Goal: Task Accomplishment & Management: Manage account settings

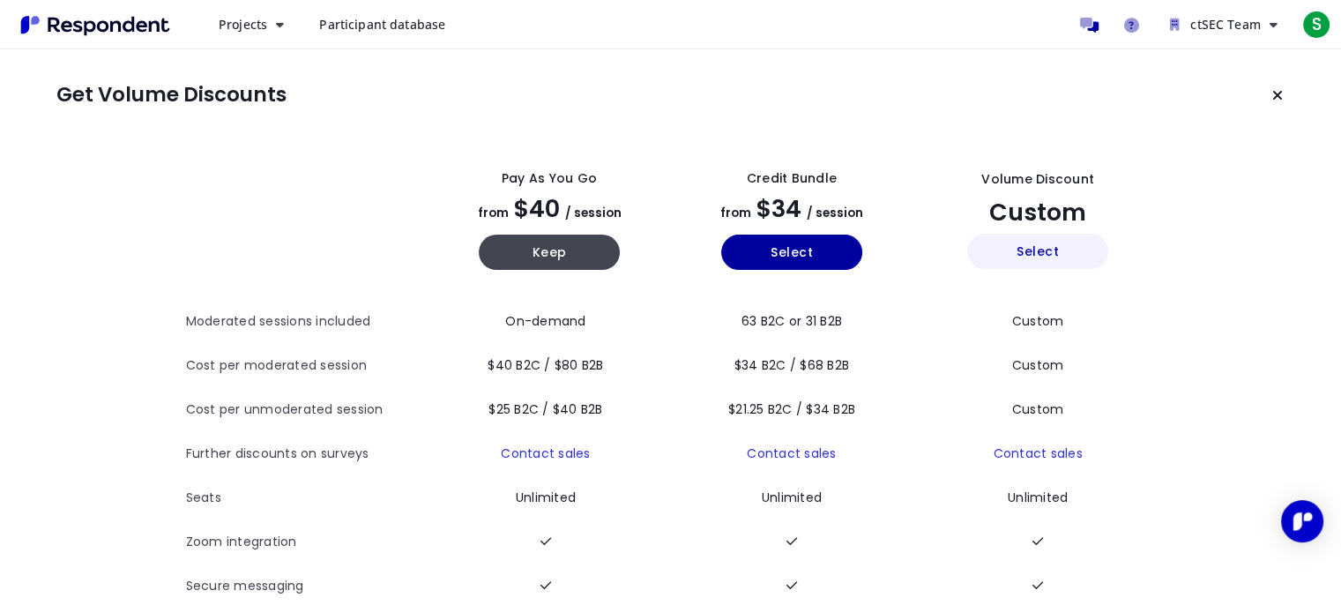
click at [1066, 245] on button "Select" at bounding box center [1037, 251] width 141 height 35
click at [287, 20] on button "Projects" at bounding box center [251, 25] width 93 height 32
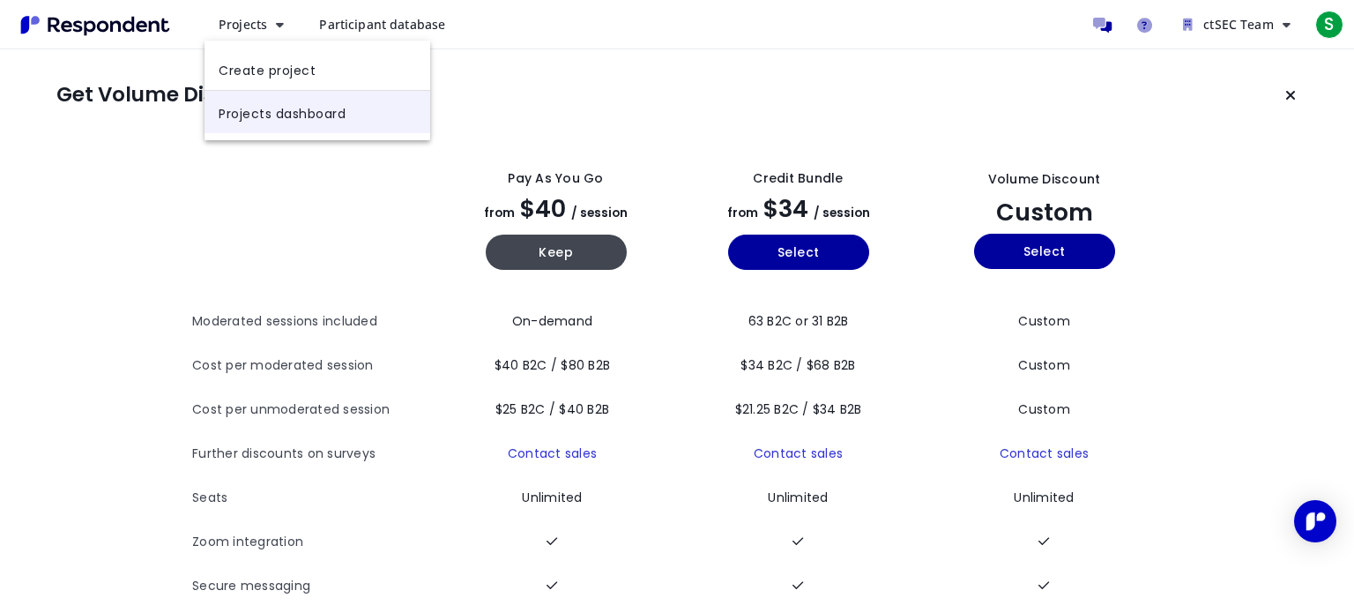
click at [321, 119] on link "Projects dashboard" at bounding box center [318, 112] width 226 height 42
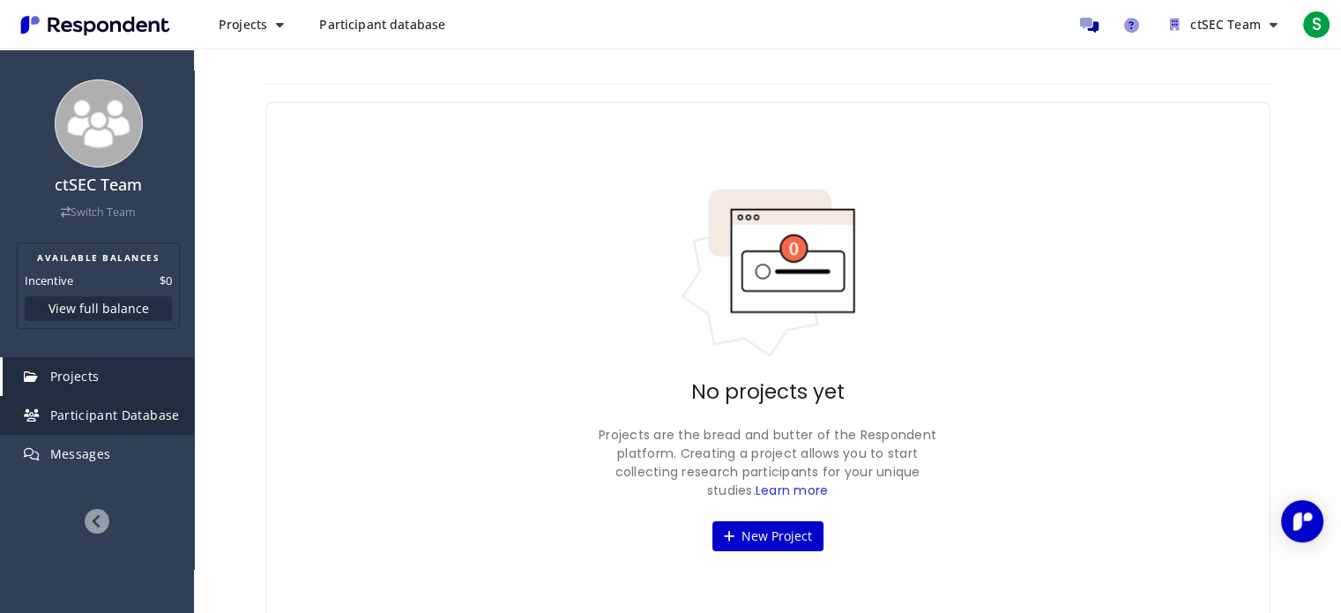
click at [118, 419] on span "Participant Database" at bounding box center [115, 415] width 130 height 17
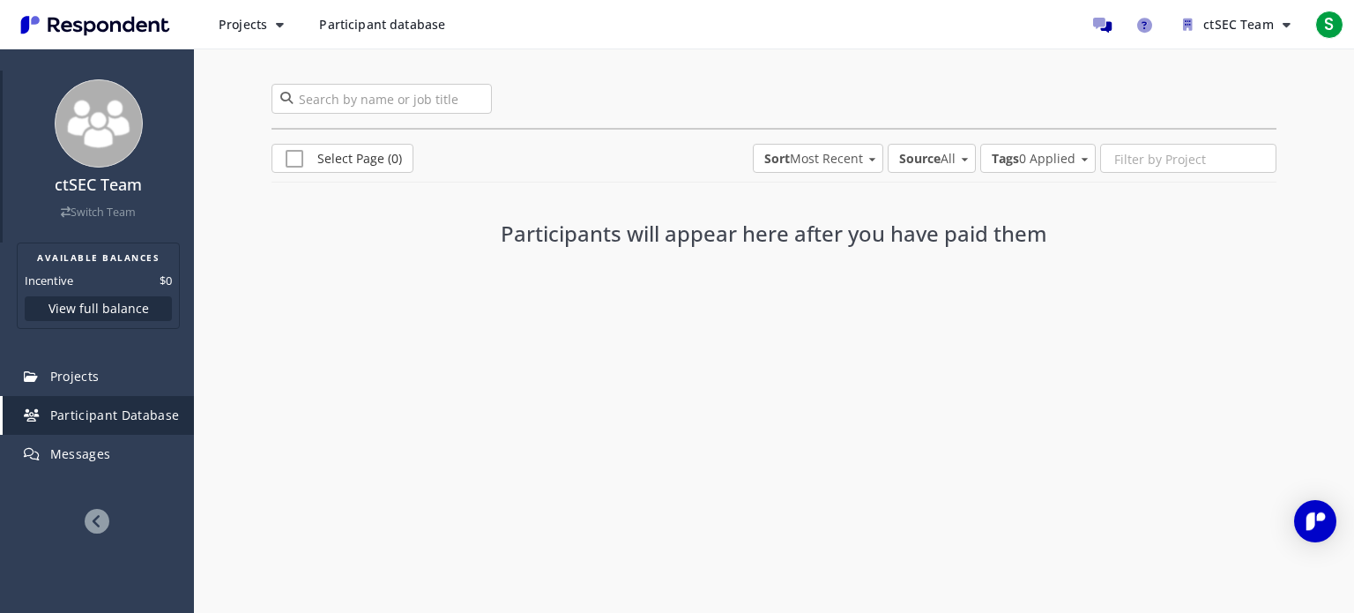
click at [122, 144] on img at bounding box center [99, 123] width 88 height 88
click at [109, 209] on link "Switch Team" at bounding box center [98, 212] width 75 height 15
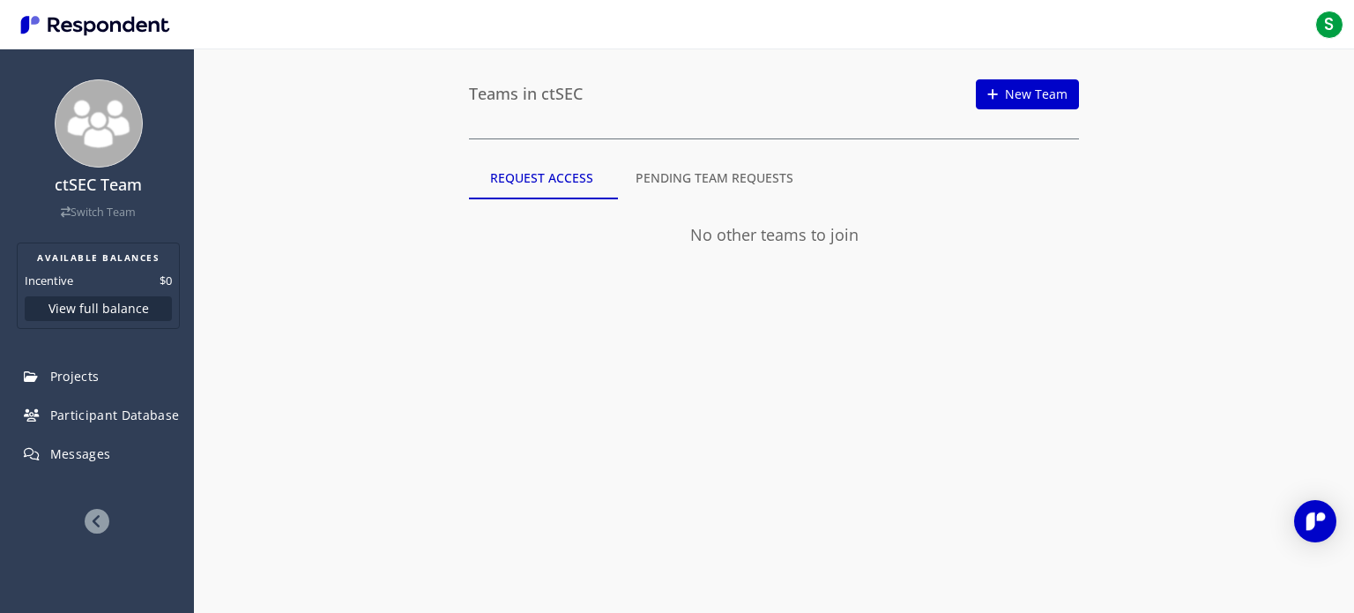
click at [683, 175] on md-tab-item "Pending Team Requests" at bounding box center [715, 178] width 200 height 42
click at [543, 172] on md-tab-item "My Teams" at bounding box center [521, 178] width 105 height 42
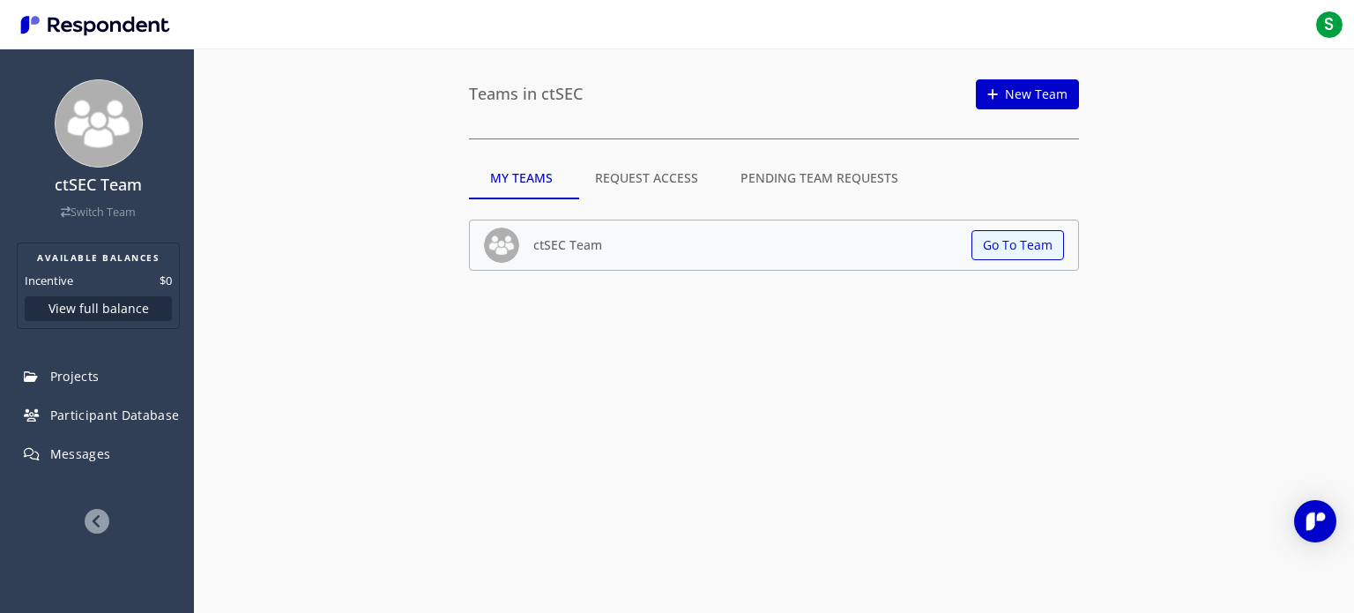
click at [768, 175] on md-tab-item "Pending Team Requests" at bounding box center [820, 178] width 200 height 42
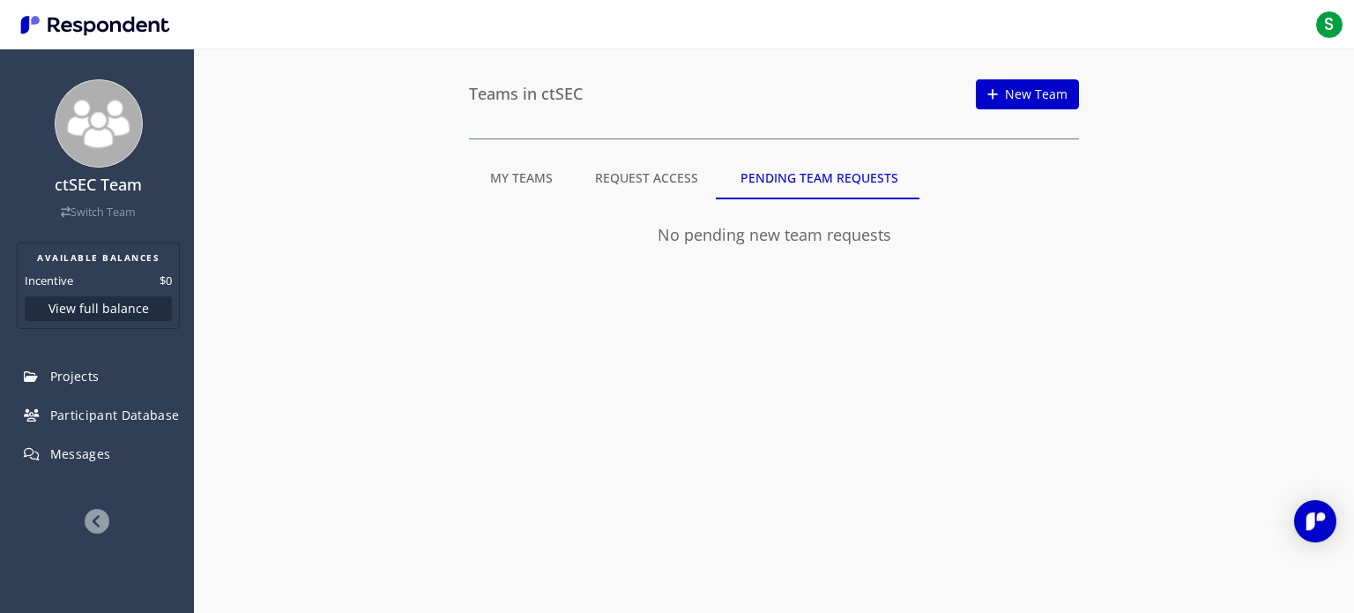
click at [636, 189] on md-tab-item "Request Access" at bounding box center [646, 178] width 145 height 42
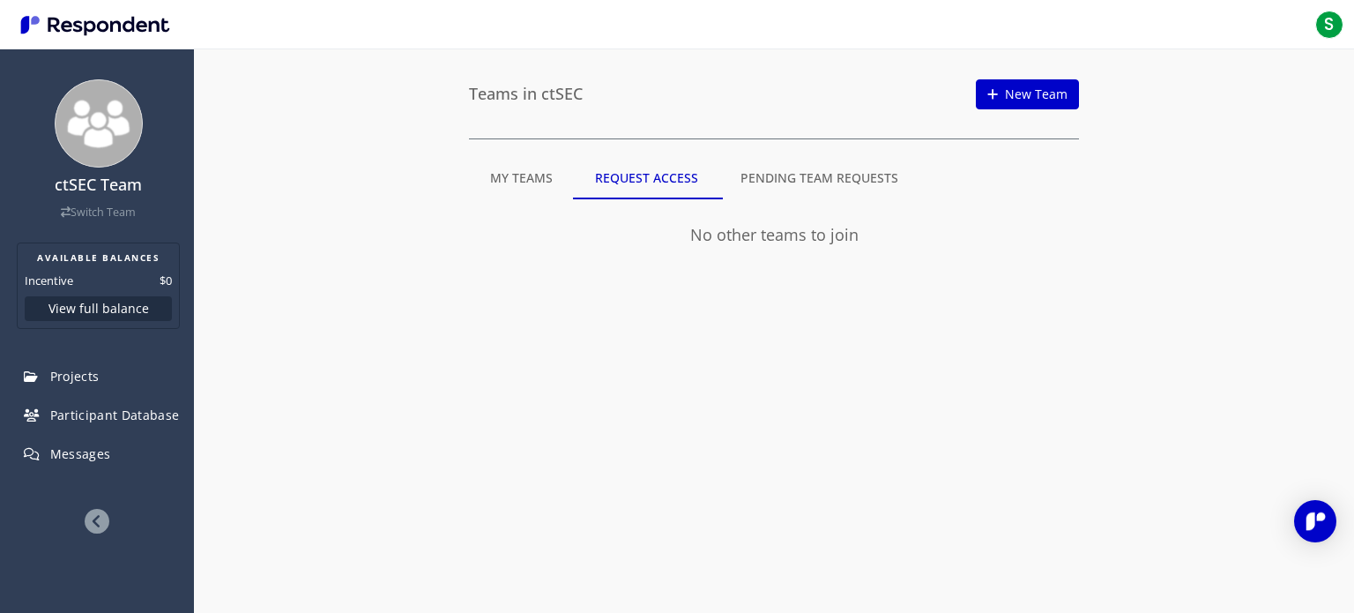
click at [514, 184] on md-tab-item "My Teams" at bounding box center [521, 178] width 105 height 42
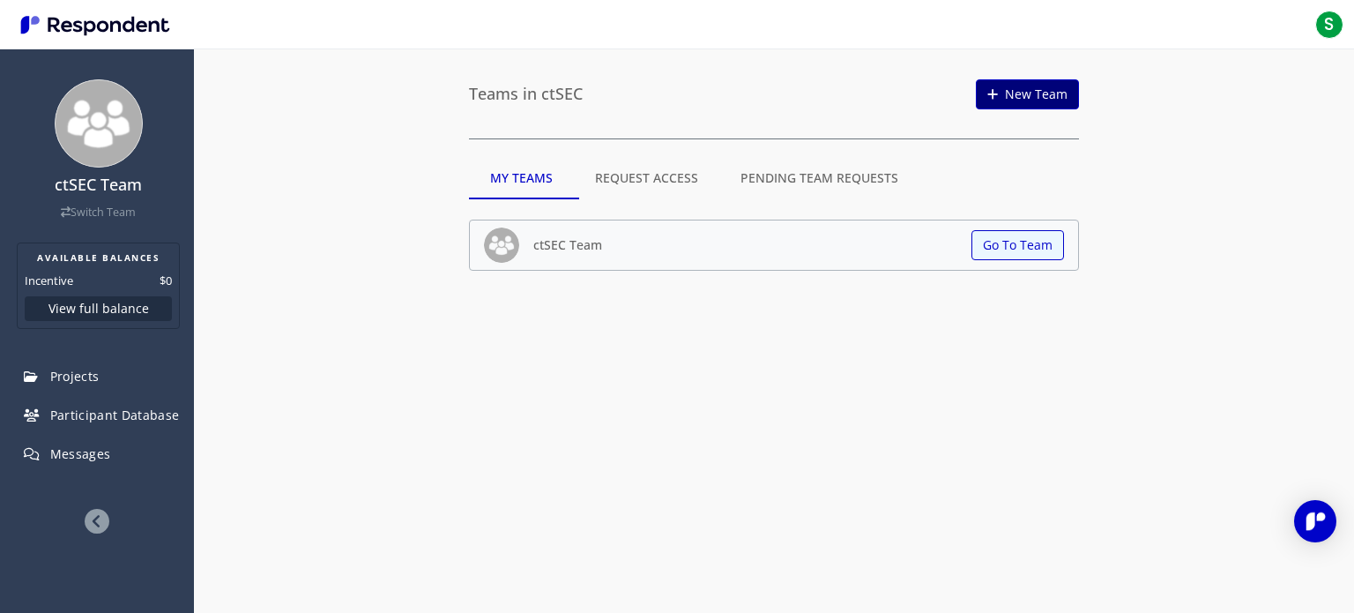
click at [1037, 108] on link "New Team" at bounding box center [1027, 94] width 103 height 30
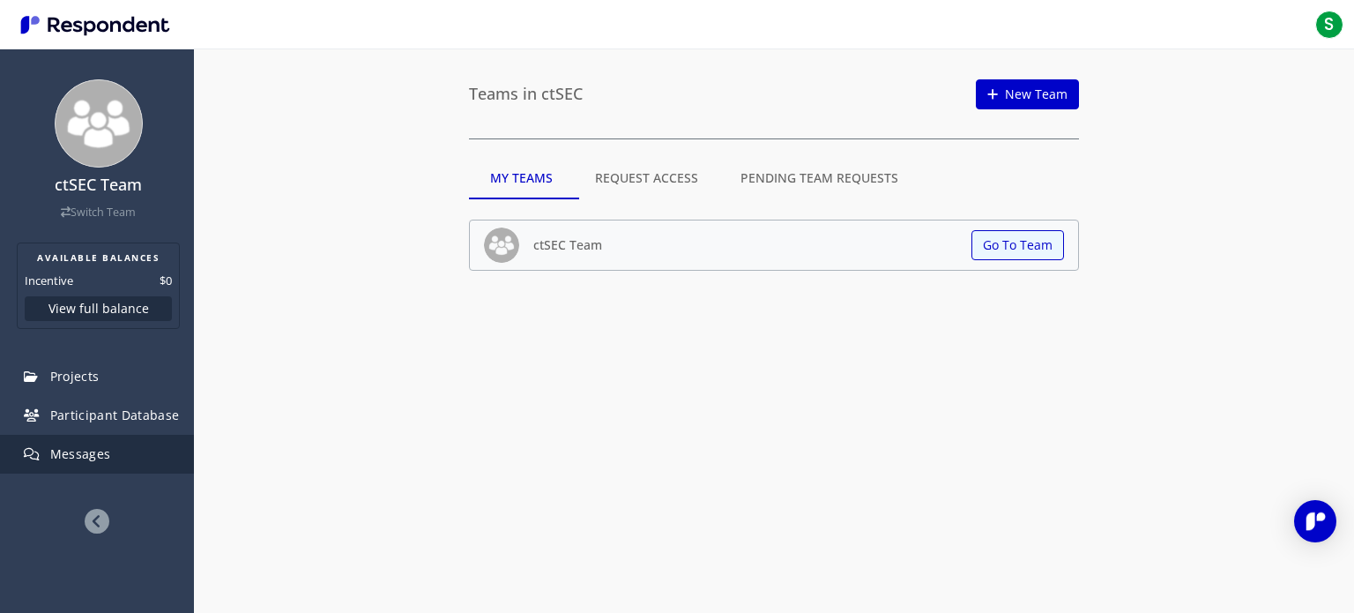
click at [127, 442] on link "Messages" at bounding box center [98, 454] width 191 height 39
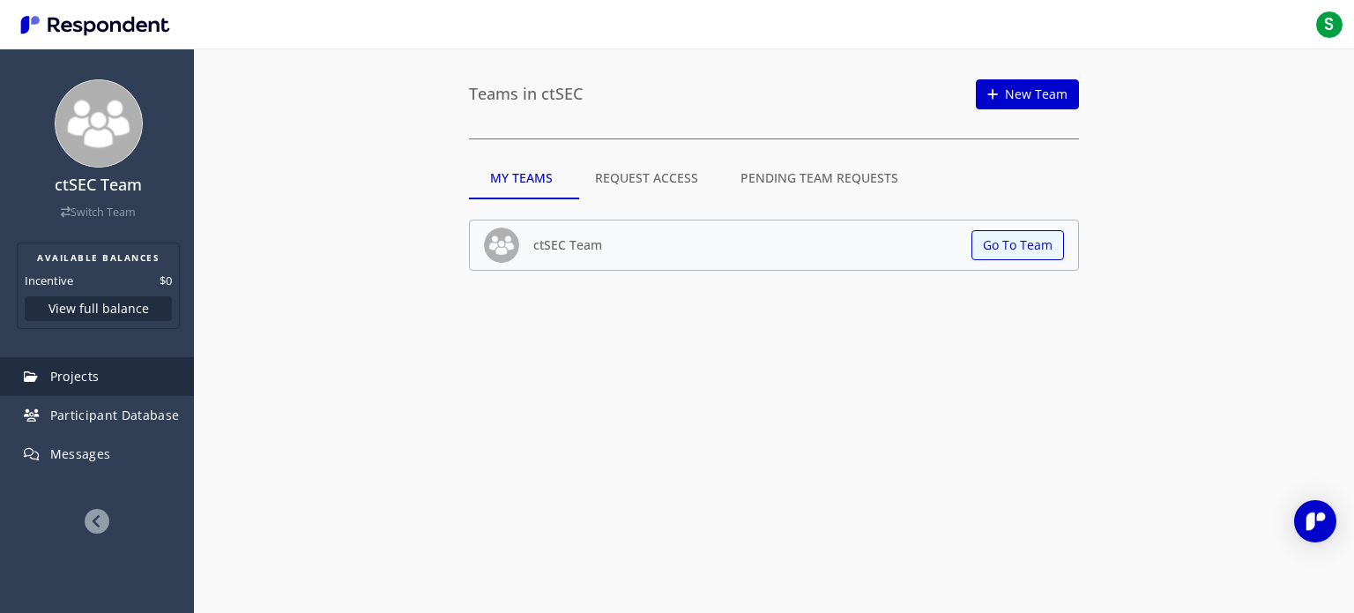
click at [123, 377] on link "Projects" at bounding box center [98, 376] width 191 height 39
click at [101, 155] on img at bounding box center [99, 123] width 88 height 88
click at [1326, 6] on div "S S [PERSON_NAME] [EMAIL_ADDRESS][DOMAIN_NAME] Logout" at bounding box center [677, 24] width 1354 height 49
click at [1326, 25] on span "S" at bounding box center [1330, 25] width 28 height 28
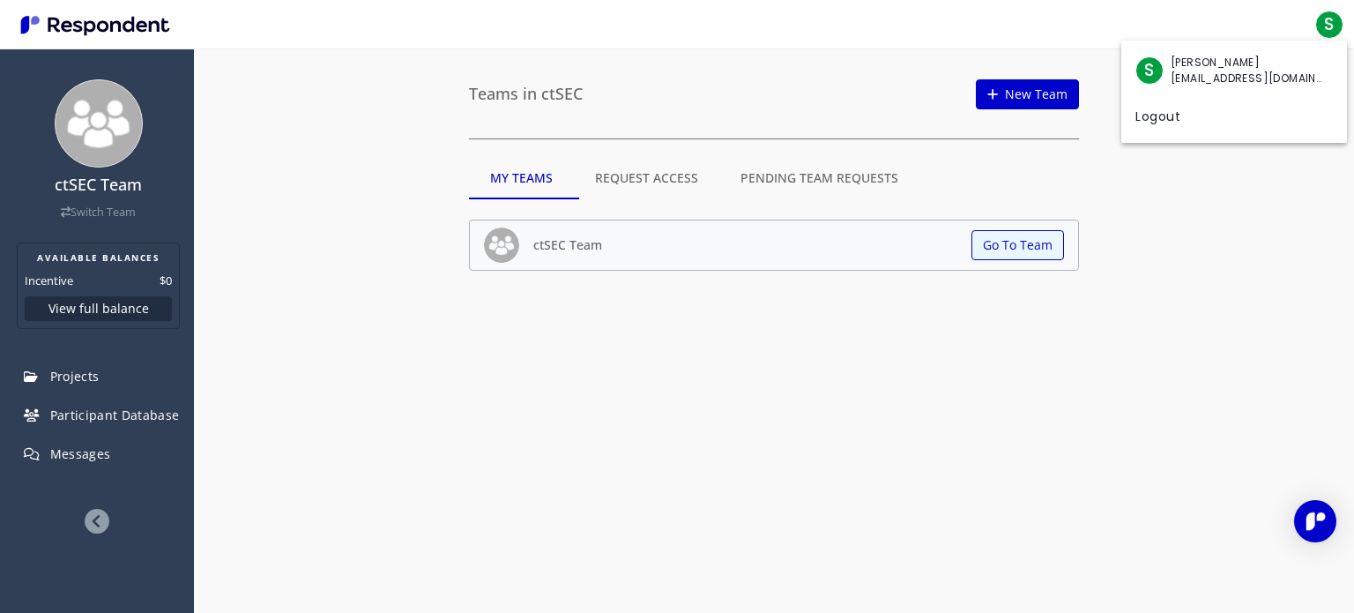
click at [1193, 74] on span "[EMAIL_ADDRESS][DOMAIN_NAME]" at bounding box center [1248, 79] width 154 height 16
click at [1194, 83] on span "[EMAIL_ADDRESS][DOMAIN_NAME]" at bounding box center [1248, 79] width 154 height 16
click at [1159, 193] on md-backdrop at bounding box center [677, 306] width 1354 height 613
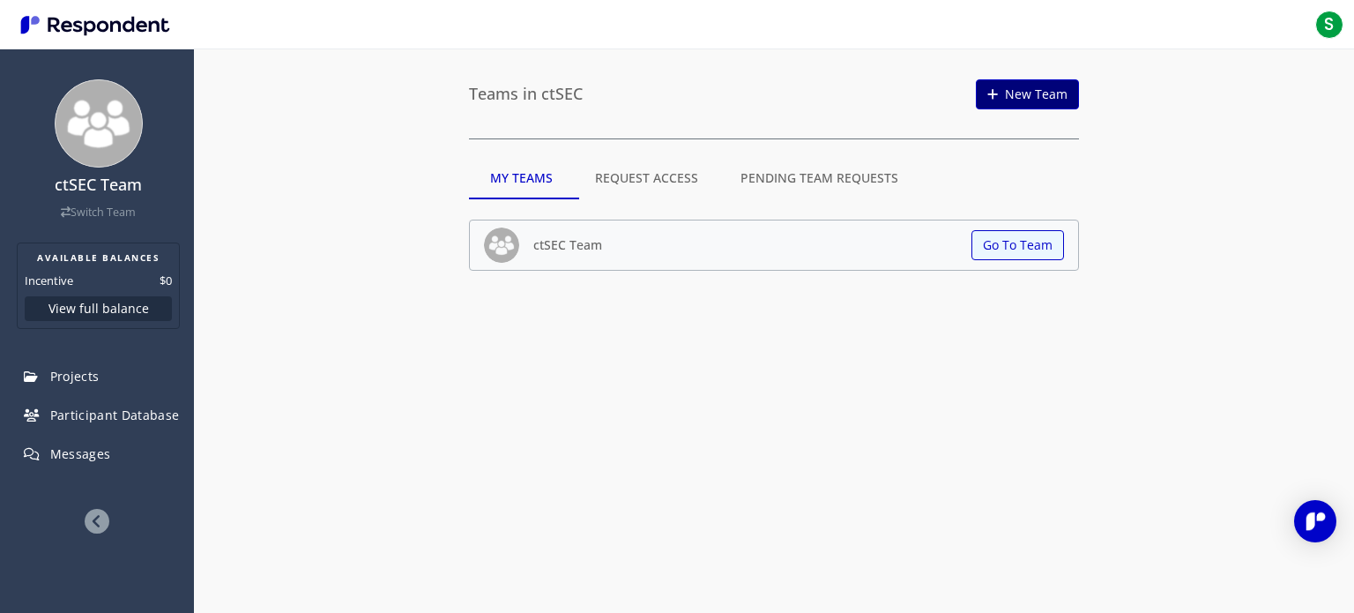
click at [1025, 96] on link "New Team" at bounding box center [1027, 94] width 103 height 30
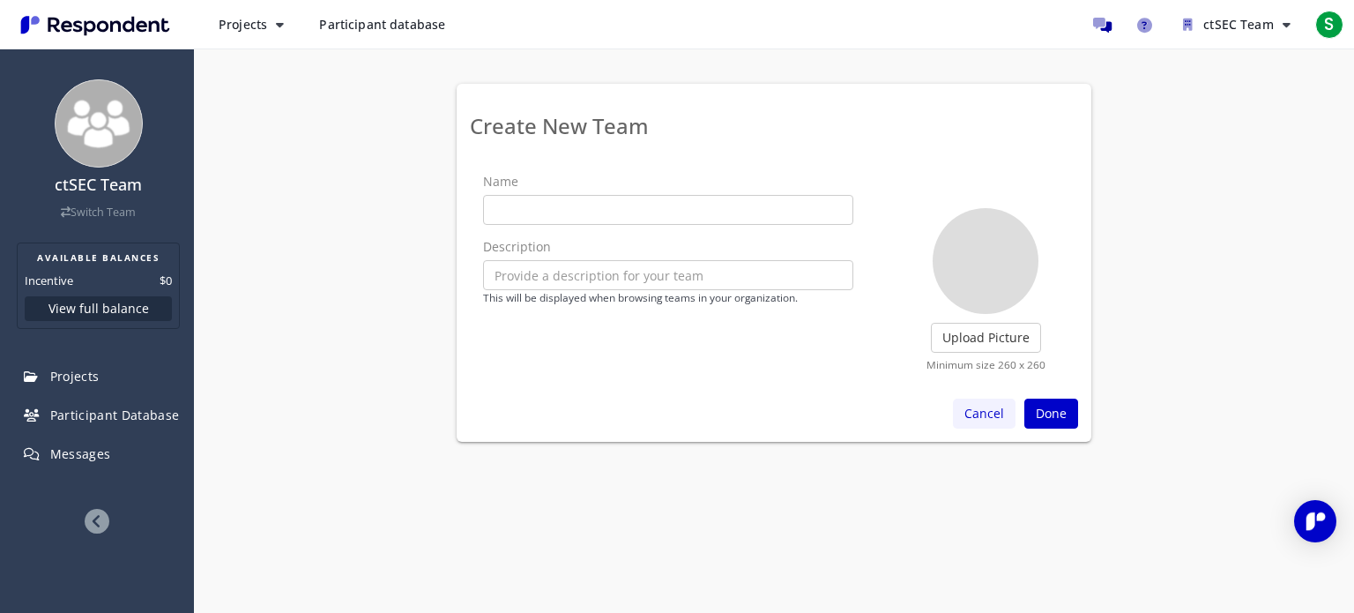
click at [986, 414] on button "Cancel" at bounding box center [984, 414] width 63 height 30
click at [108, 123] on img at bounding box center [99, 123] width 88 height 88
click at [960, 416] on button "Cancel" at bounding box center [984, 414] width 63 height 30
click at [974, 416] on button "Cancel" at bounding box center [984, 414] width 63 height 30
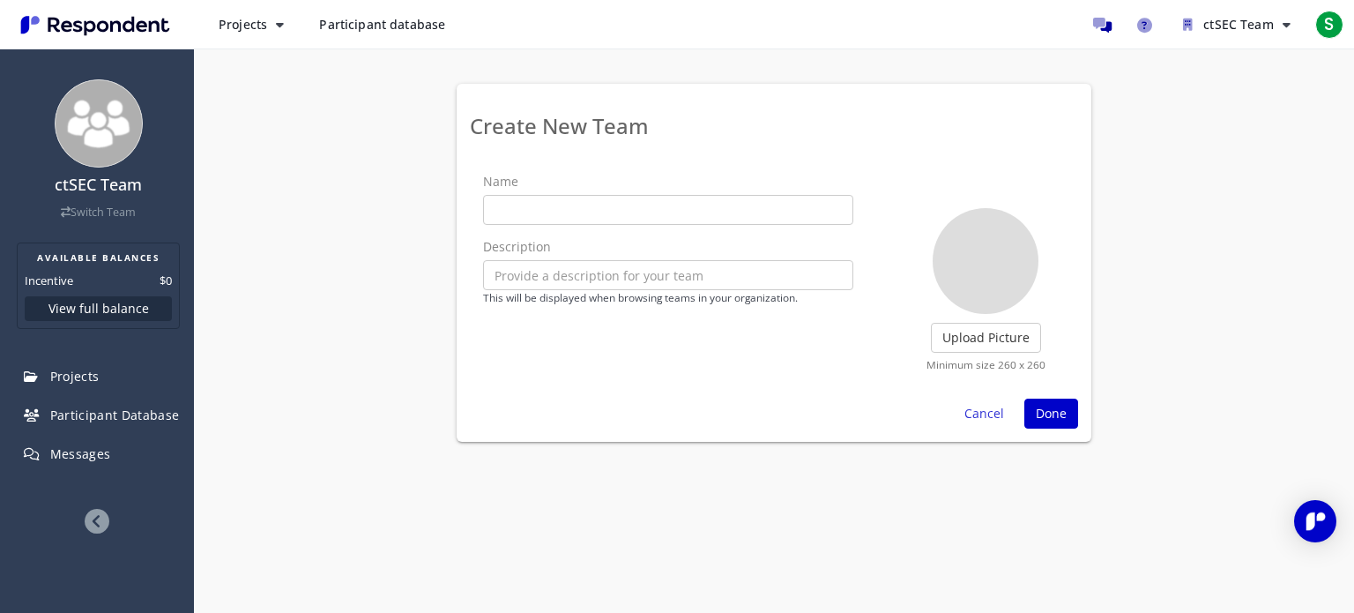
click at [974, 495] on div "ctSEC Team Switch Team AVAILABLE BALANCES Incentive $0 View full balance Projec…" at bounding box center [677, 306] width 1354 height 613
click at [257, 35] on button "Projects" at bounding box center [251, 25] width 93 height 32
click at [327, 112] on link "Projects dashboard" at bounding box center [318, 112] width 226 height 42
click at [977, 415] on button "Cancel" at bounding box center [984, 414] width 63 height 30
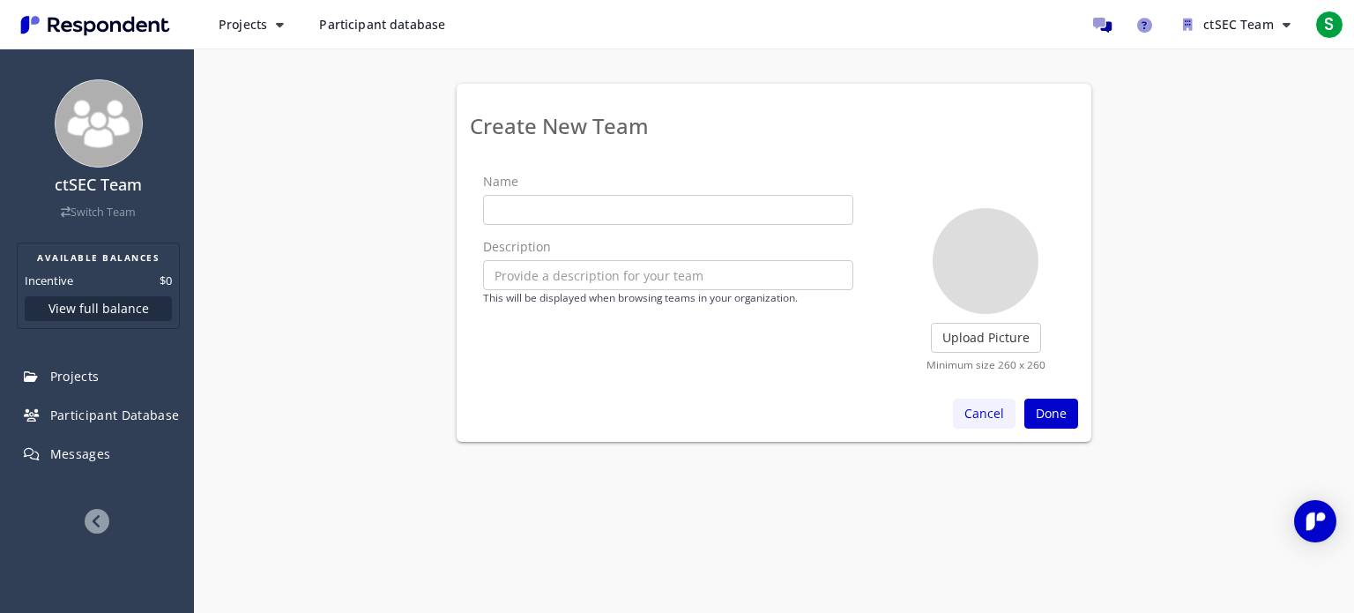
click at [977, 415] on button "Cancel" at bounding box center [984, 414] width 63 height 30
click at [977, 413] on button "Cancel" at bounding box center [984, 414] width 63 height 30
click at [343, 24] on span "Participant database" at bounding box center [382, 24] width 126 height 17
